Goal: Check status: Check status

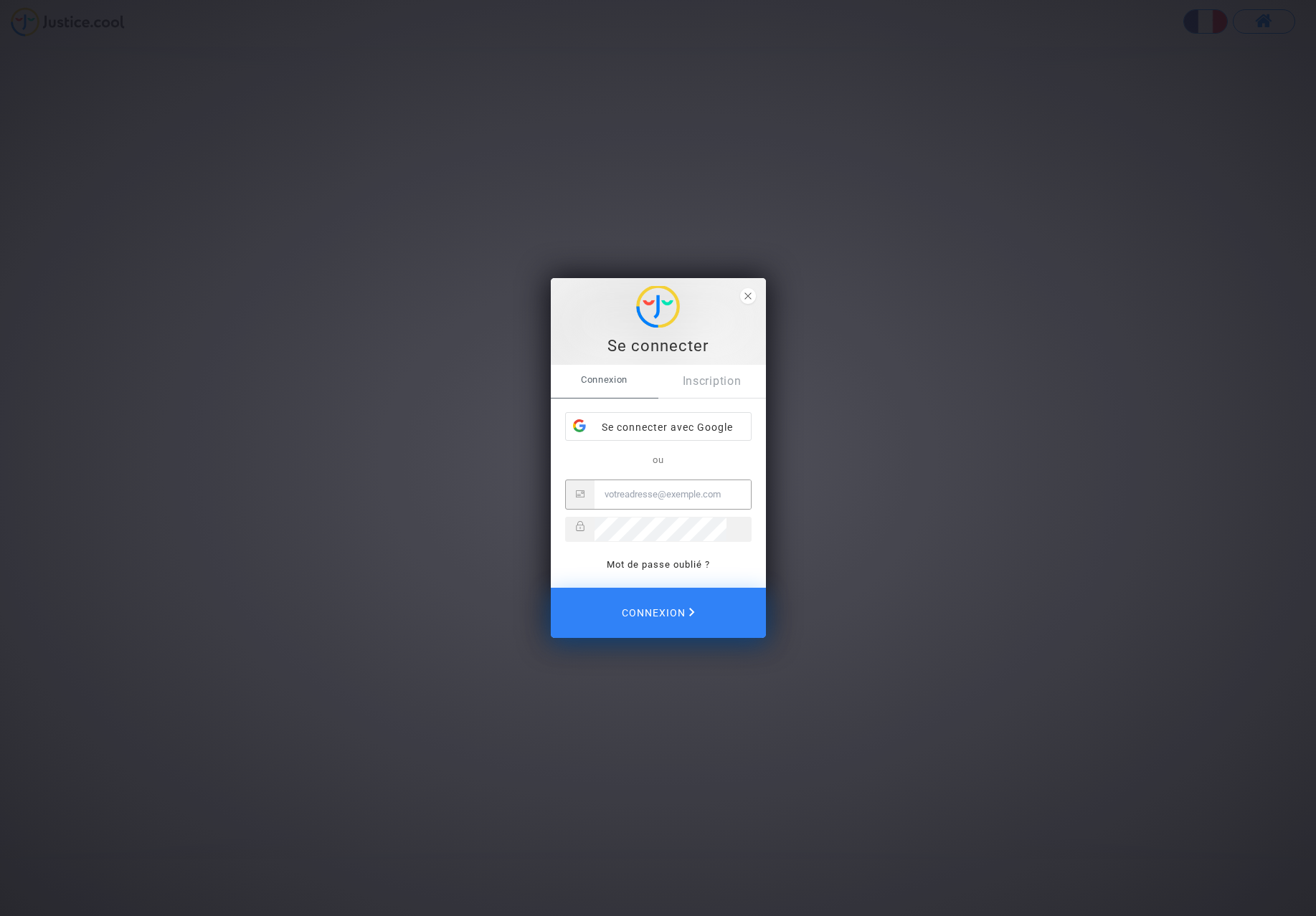
click at [721, 422] on div "Se connecter avec Google" at bounding box center [658, 427] width 185 height 29
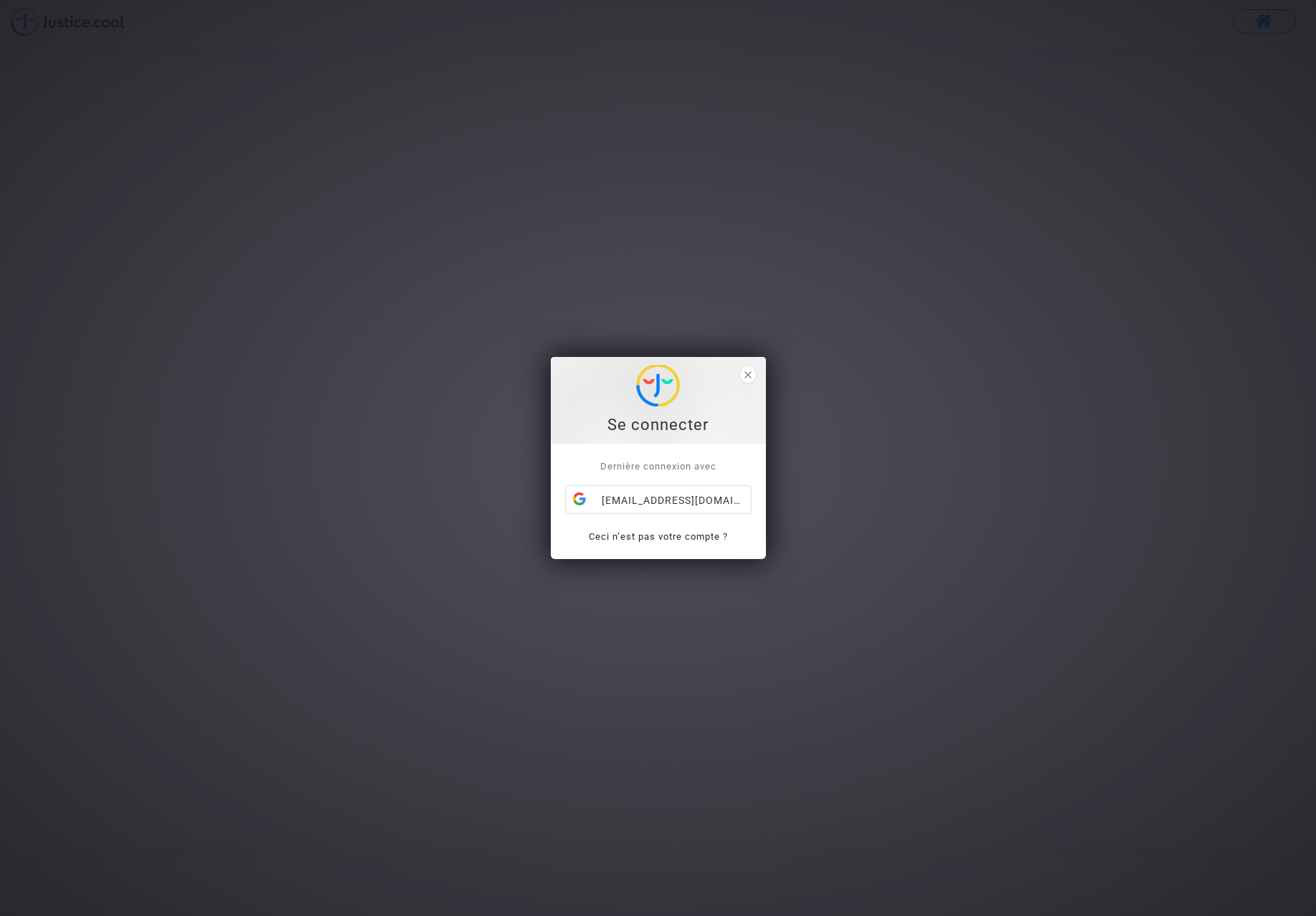
click at [704, 502] on div "fabien.gras@gmail.com" at bounding box center [658, 500] width 185 height 29
click at [761, 366] on div "Se connecter" at bounding box center [658, 401] width 215 height 87
click at [748, 376] on span "close" at bounding box center [748, 375] width 15 height 15
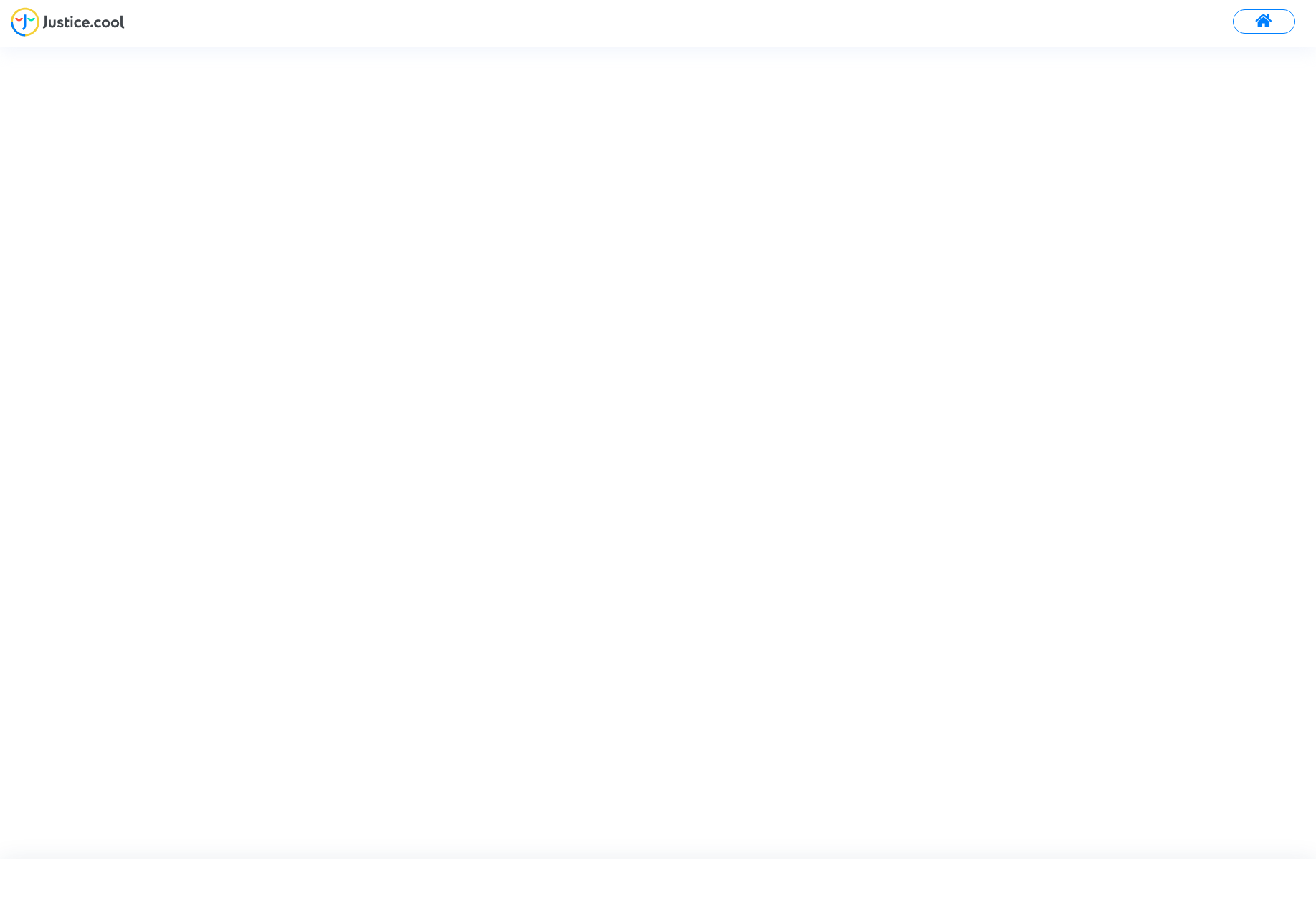
click at [1258, 15] on span at bounding box center [1263, 21] width 18 height 18
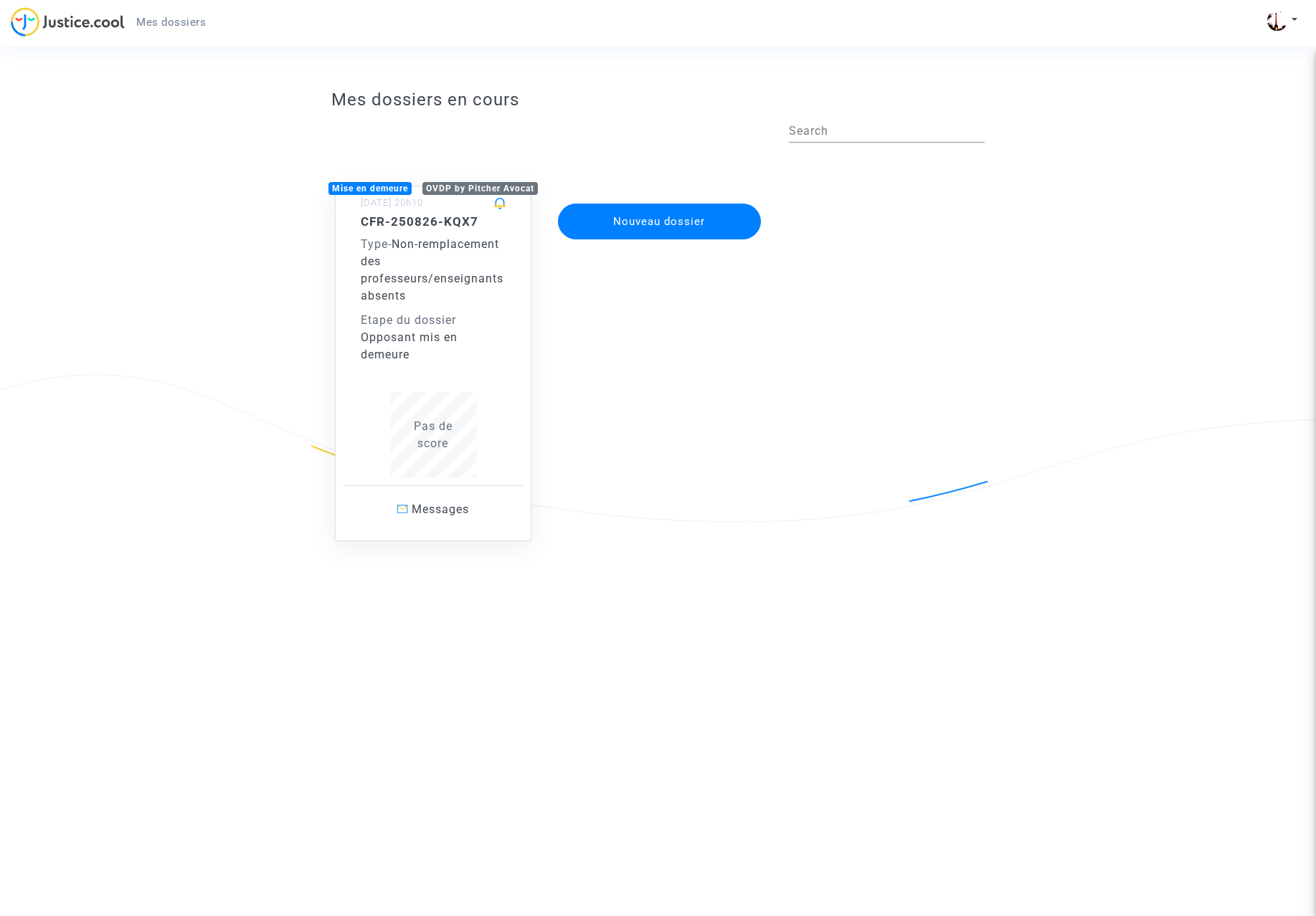
click at [447, 311] on div "Etape du dossier" at bounding box center [432, 320] width 145 height 17
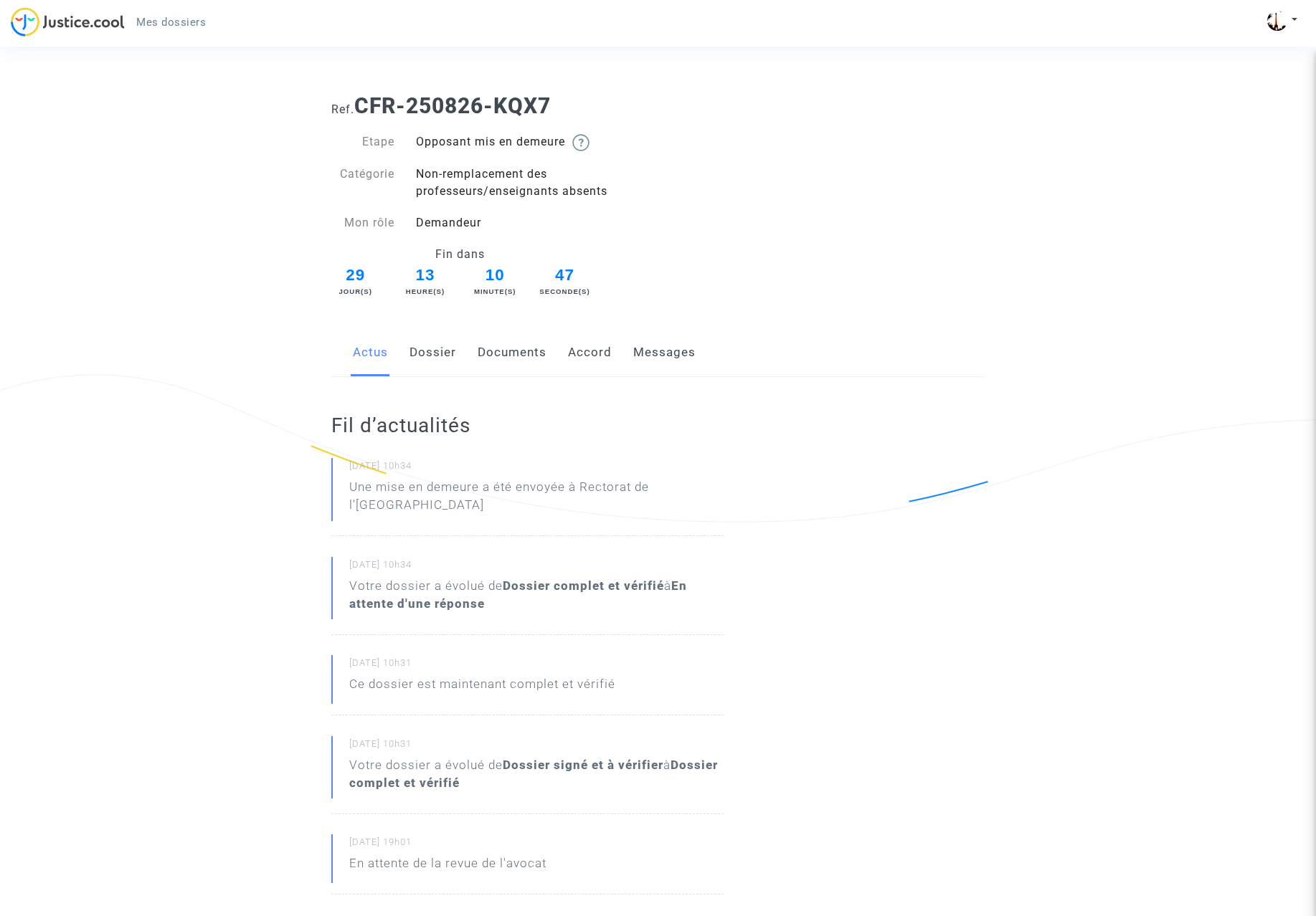
click at [1290, 18] on button at bounding box center [1281, 20] width 32 height 21
click at [1249, 98] on link "Déconnexion" at bounding box center [1240, 97] width 113 height 23
